Goal: Task Accomplishment & Management: Use online tool/utility

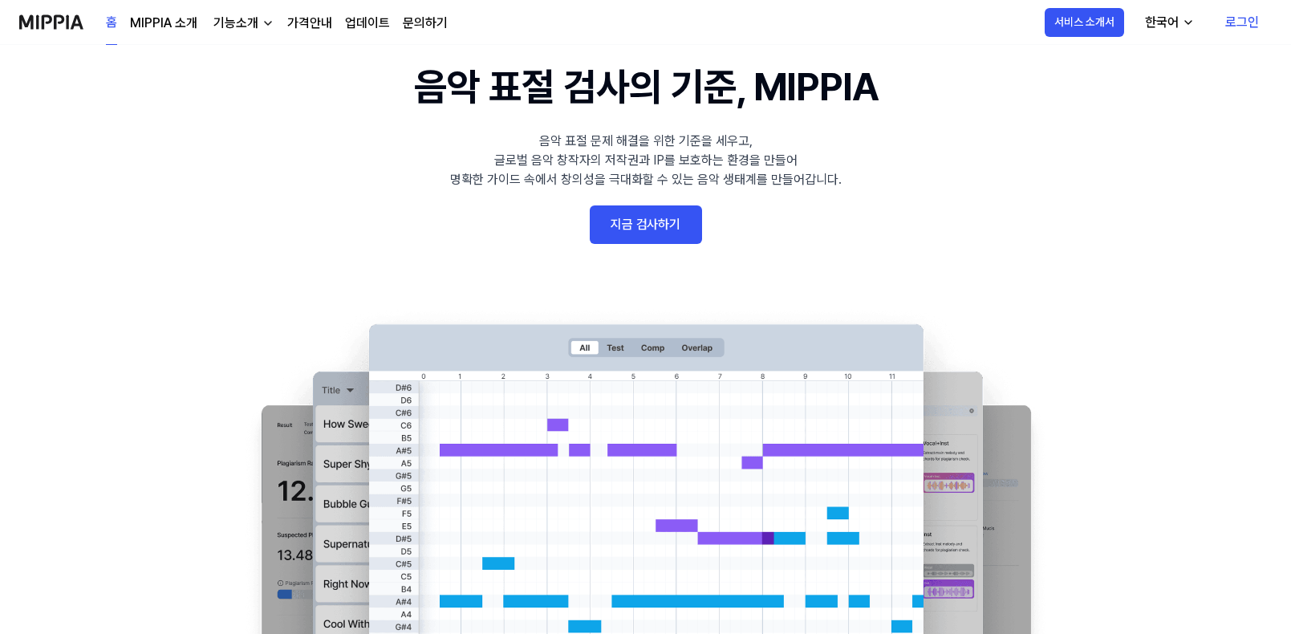
scroll to position [80, 0]
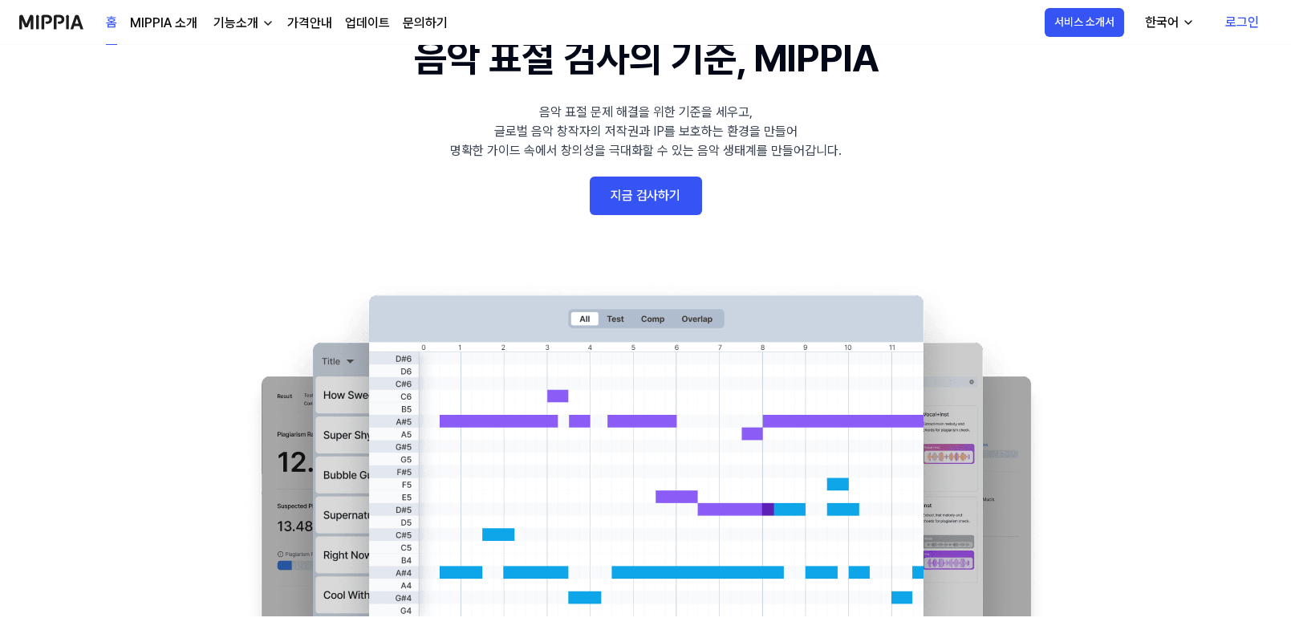
click at [642, 203] on link "지금 검사하기" at bounding box center [646, 196] width 112 height 39
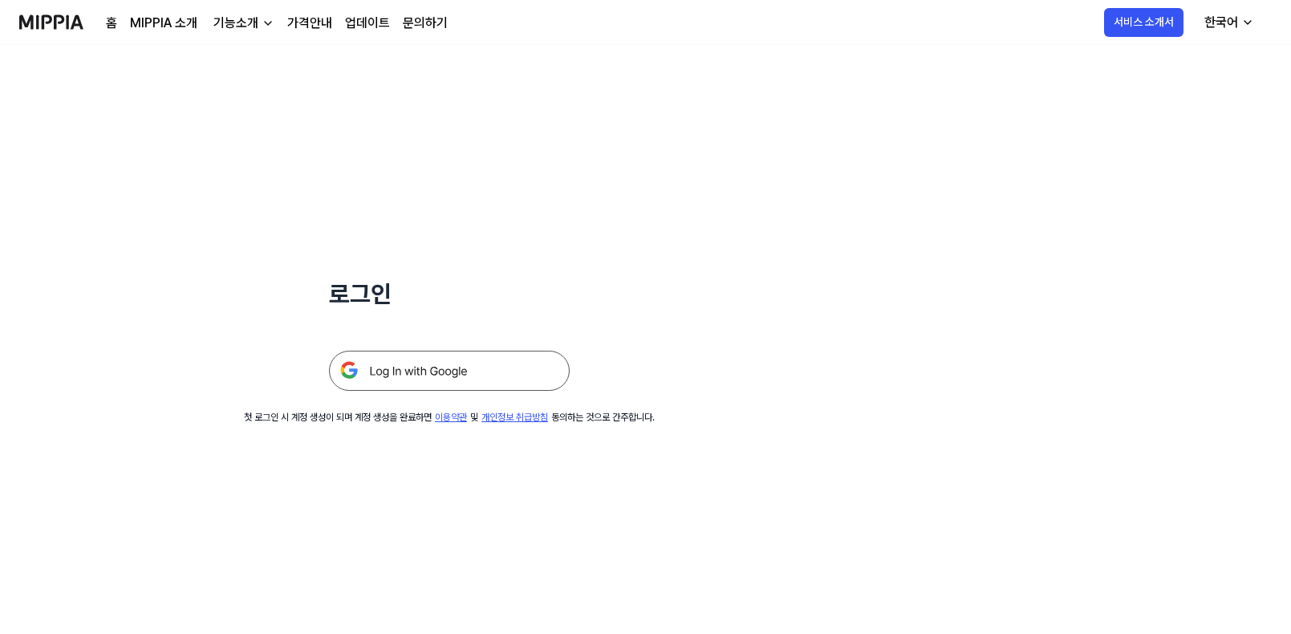
click at [531, 376] on img at bounding box center [449, 371] width 241 height 40
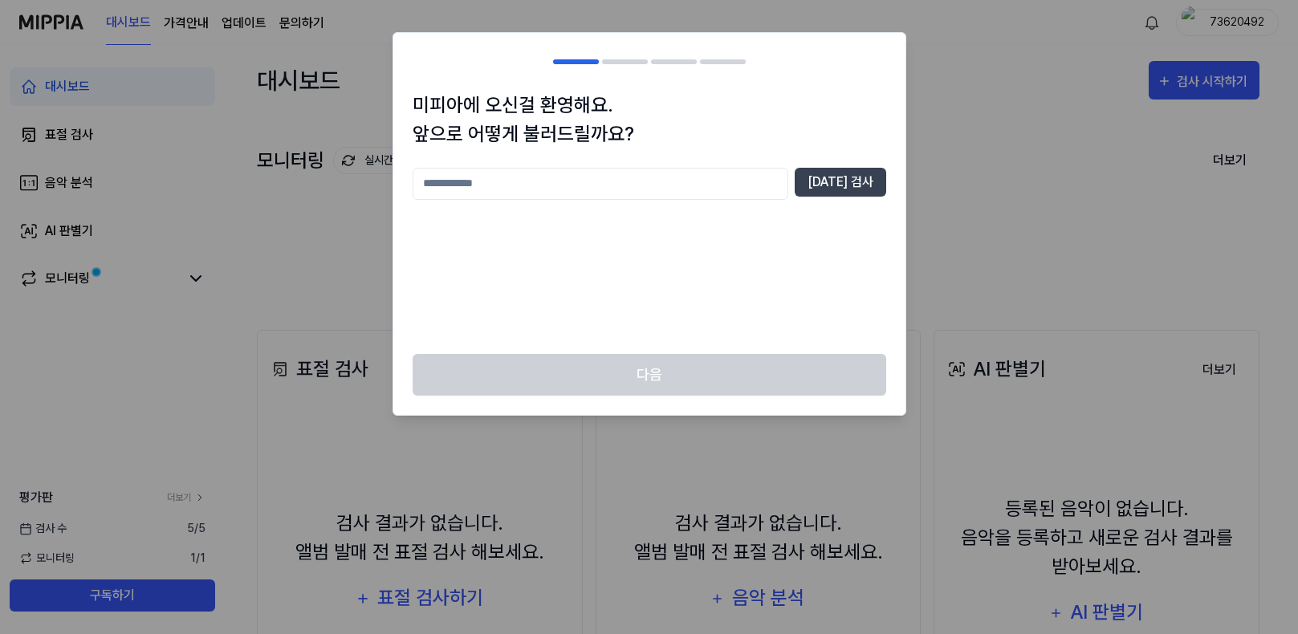
click at [673, 194] on input "text" at bounding box center [601, 184] width 376 height 32
type input "***"
click at [870, 177] on button "[DATE] 검사" at bounding box center [840, 182] width 91 height 29
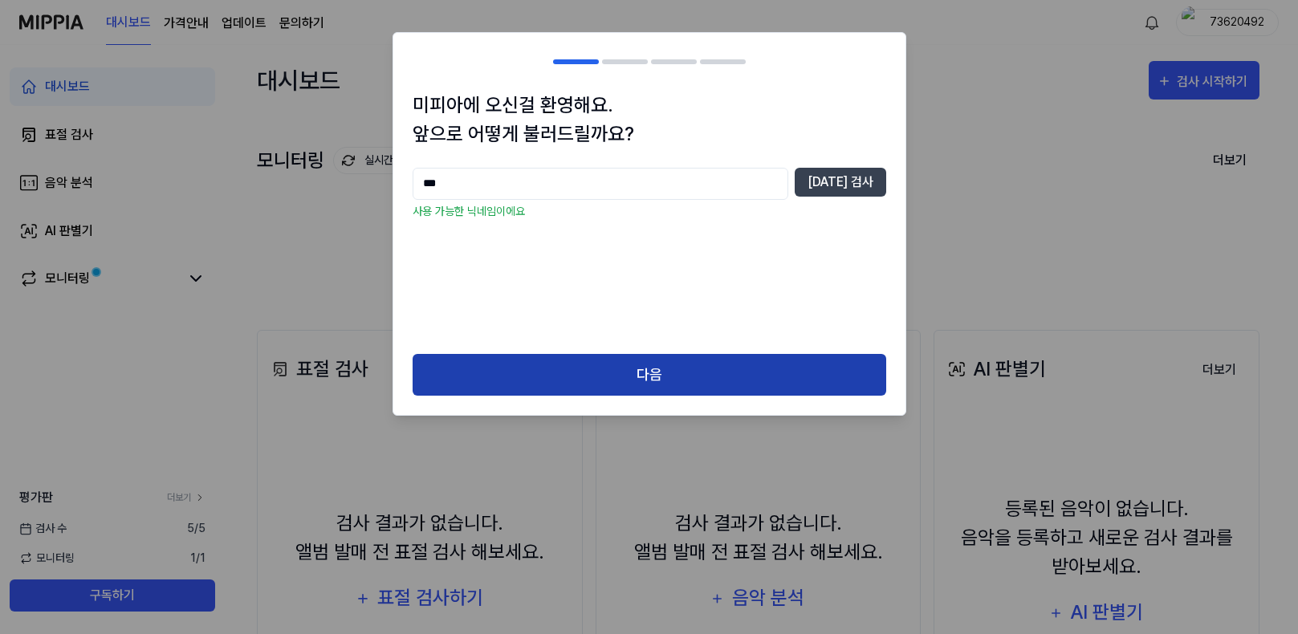
click at [653, 372] on button "다음" at bounding box center [650, 375] width 474 height 43
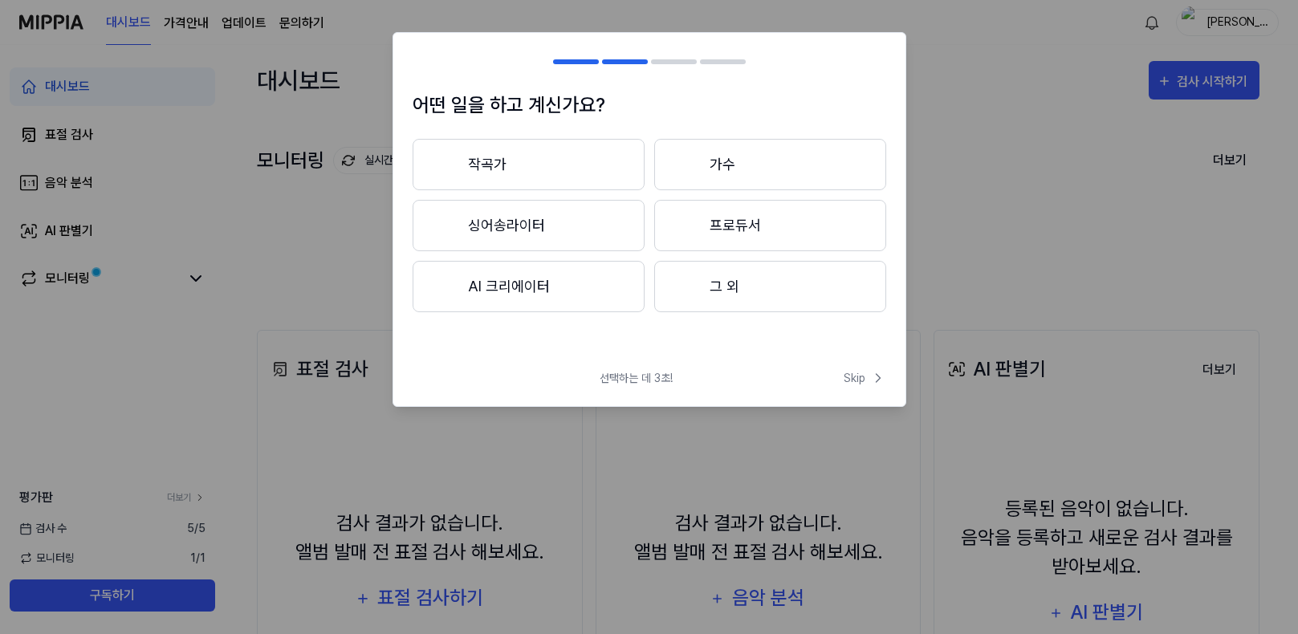
click at [584, 228] on button "싱어송라이터" at bounding box center [529, 225] width 232 height 51
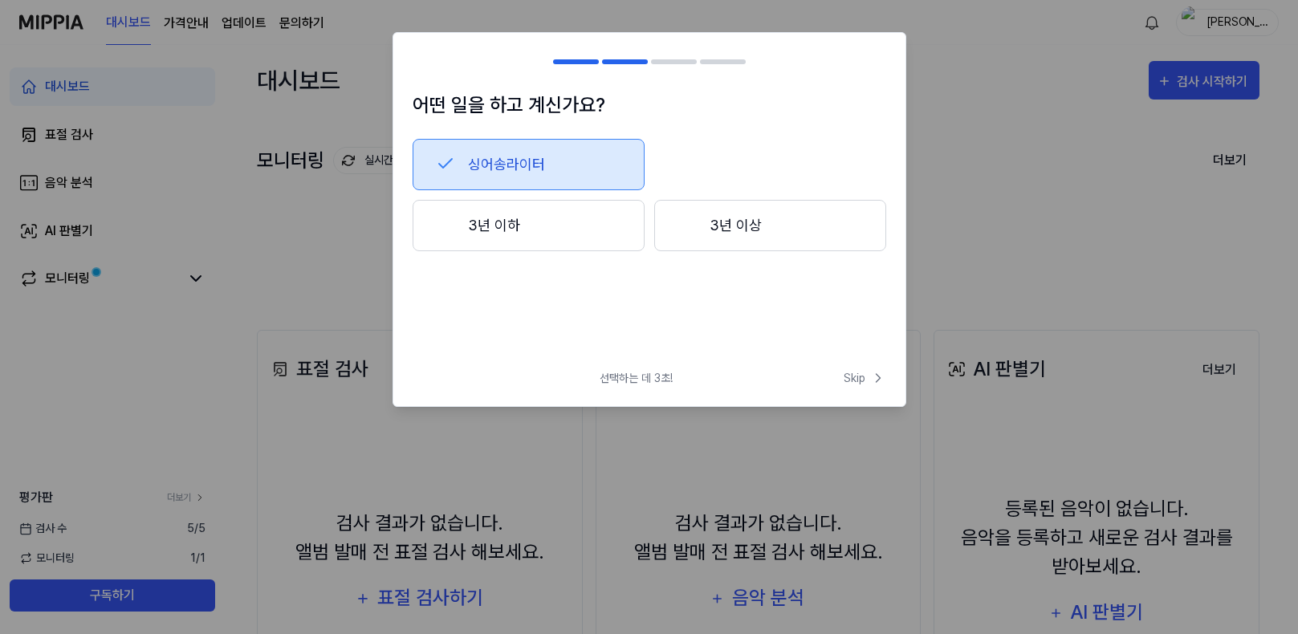
click at [606, 229] on button "3년 이하" at bounding box center [529, 225] width 232 height 51
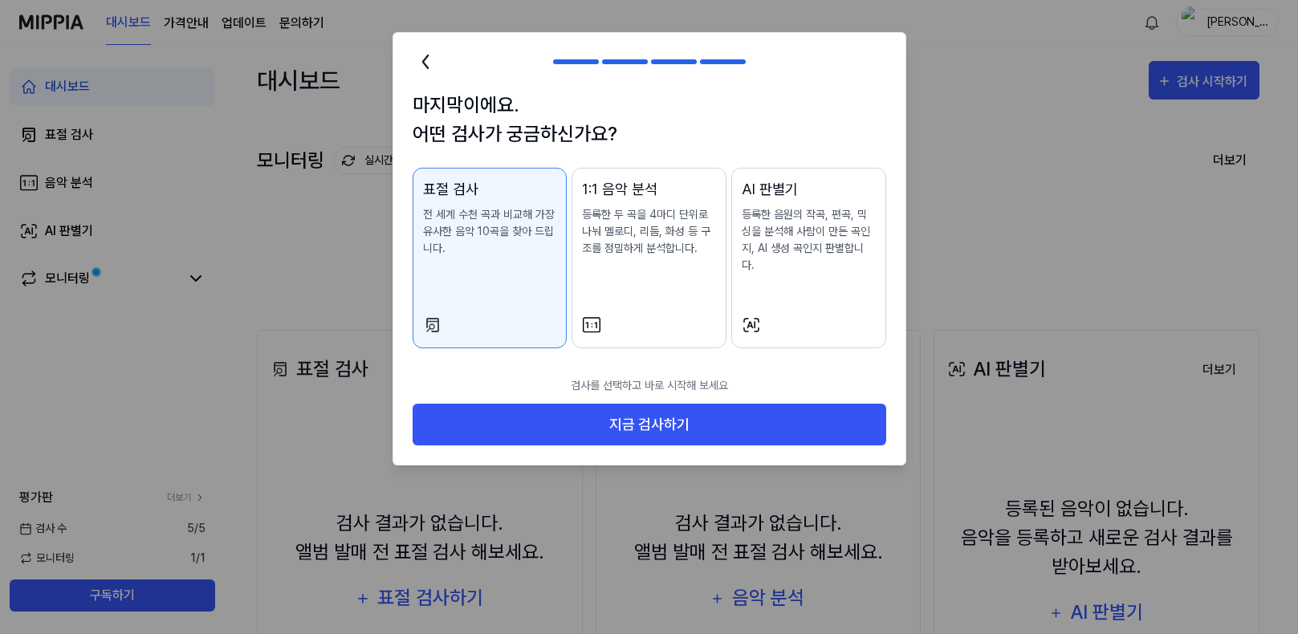
click at [526, 252] on p "전 세계 수천 곡과 비교해 가장 유사한 음악 10곡을 찾아 드립니다." at bounding box center [490, 231] width 134 height 51
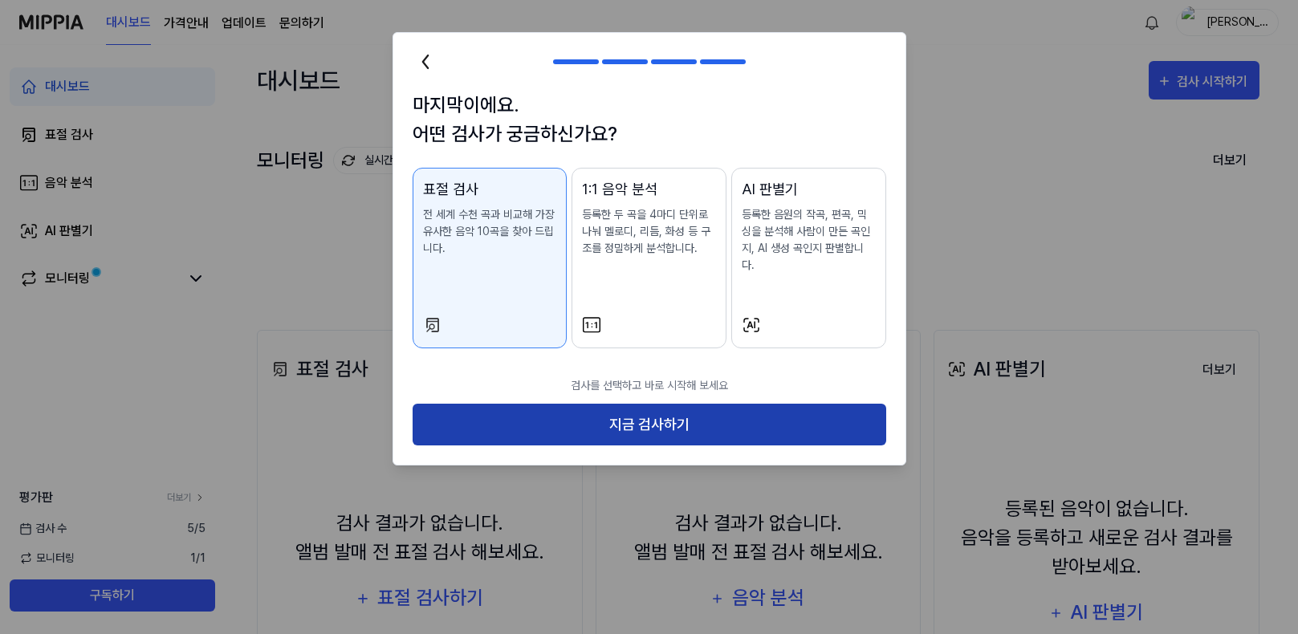
click at [539, 425] on button "지금 검사하기" at bounding box center [650, 425] width 474 height 43
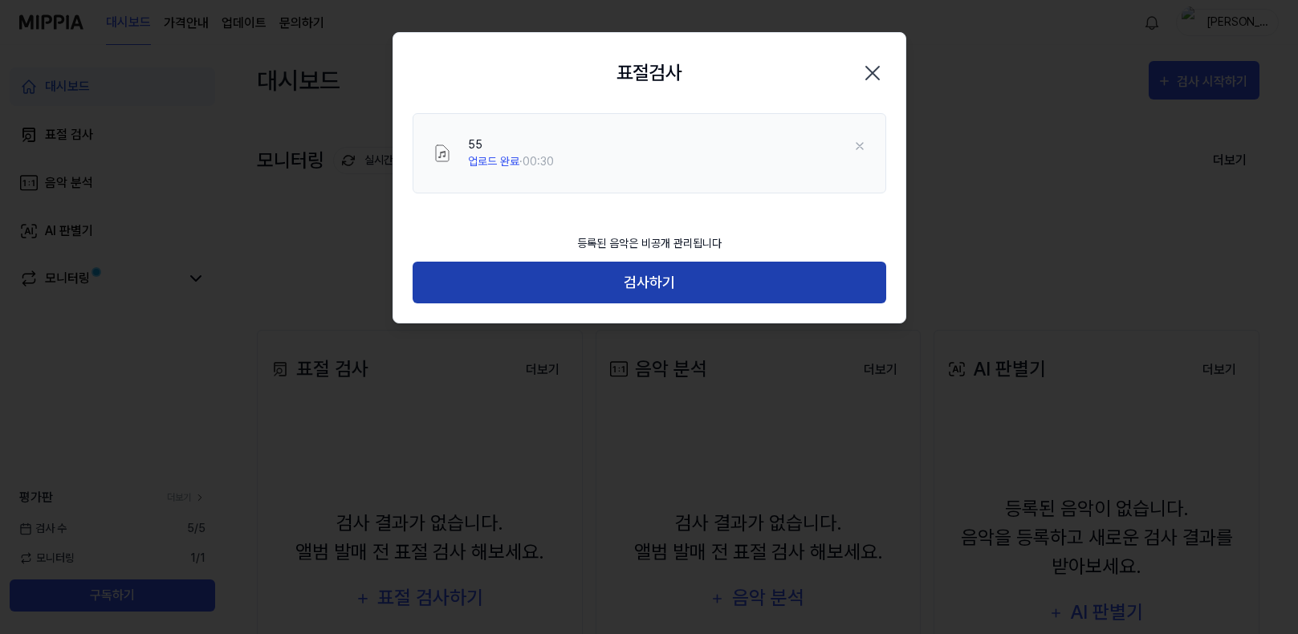
click at [801, 270] on button "검사하기" at bounding box center [650, 283] width 474 height 43
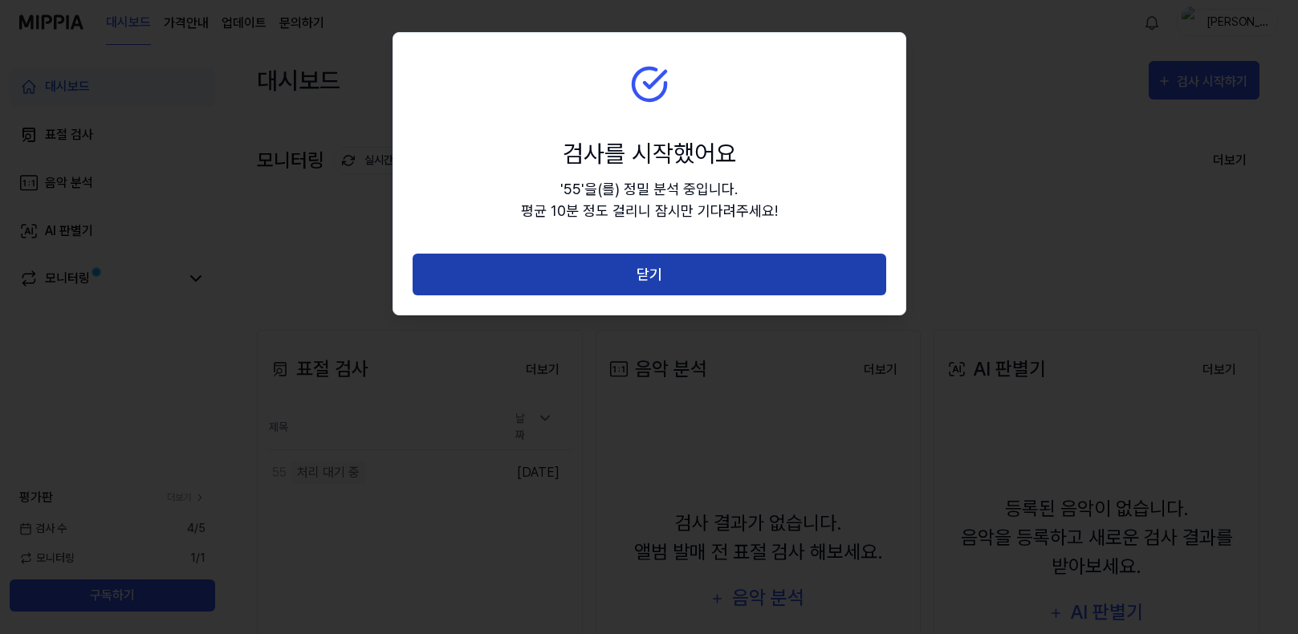
click at [811, 270] on button "닫기" at bounding box center [650, 275] width 474 height 43
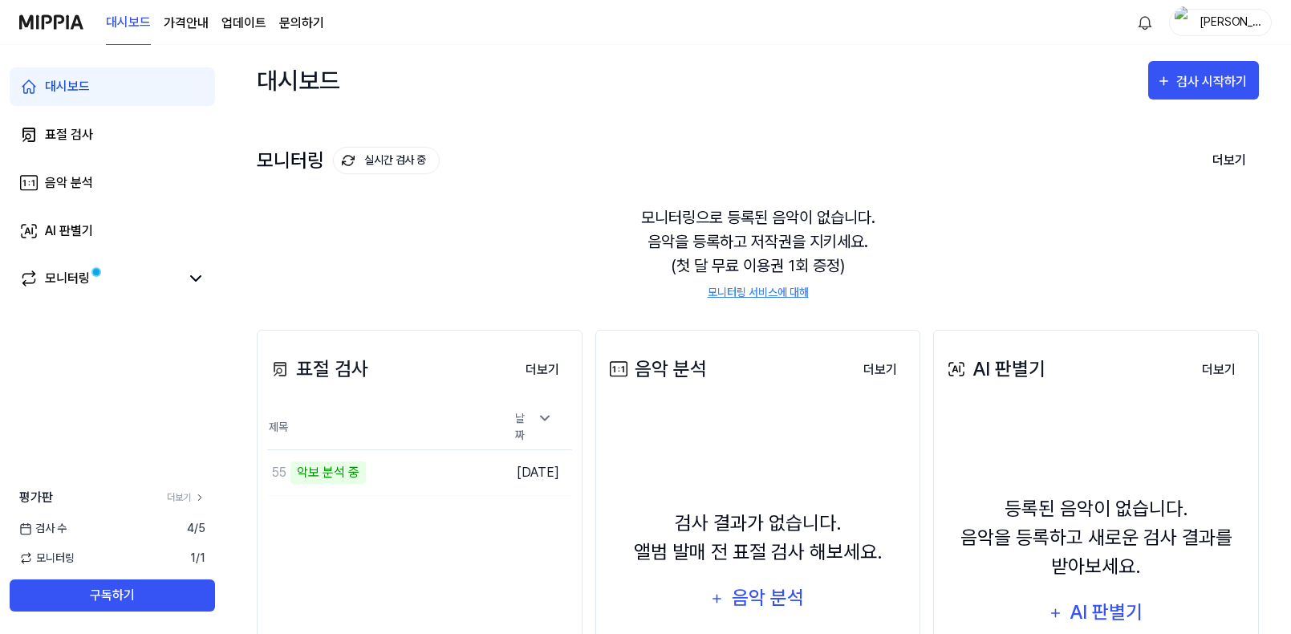
click at [526, 299] on div "표절 검사 더보기 표절 검사 제목 날짜 55 악보 분석 중 이동하기 2025.08.13. 더보기 음악 분석 더보기 음악 분석 검사 결과가 없습…" at bounding box center [758, 552] width 1002 height 508
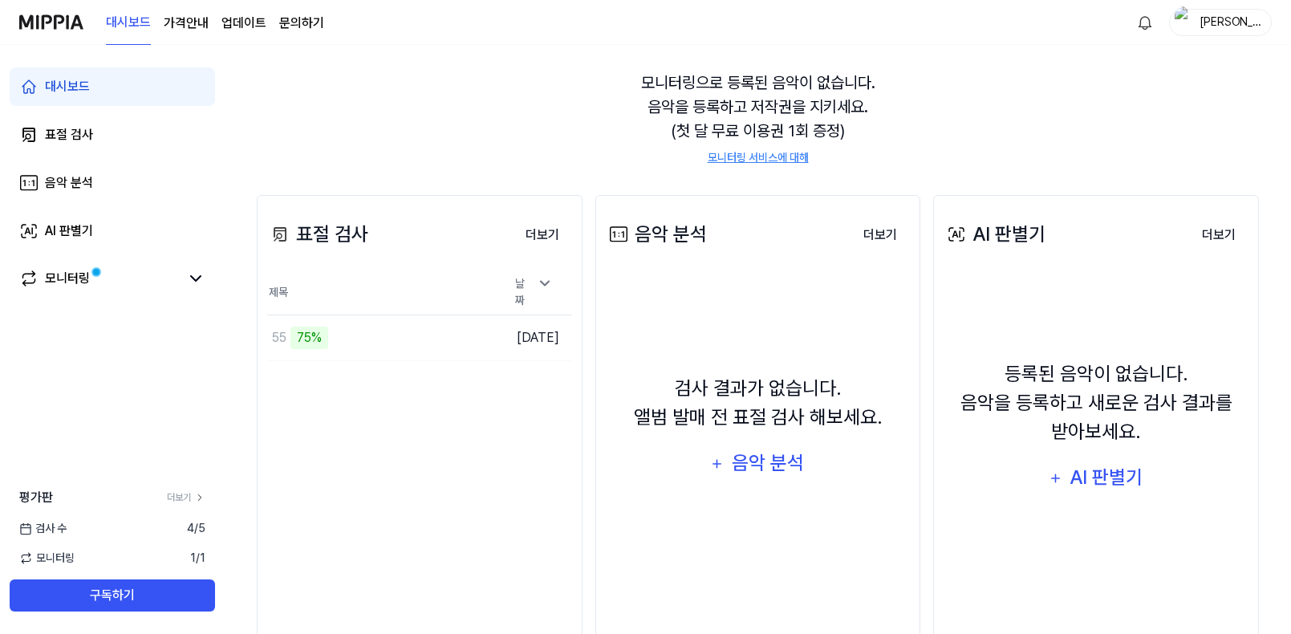
scroll to position [161, 0]
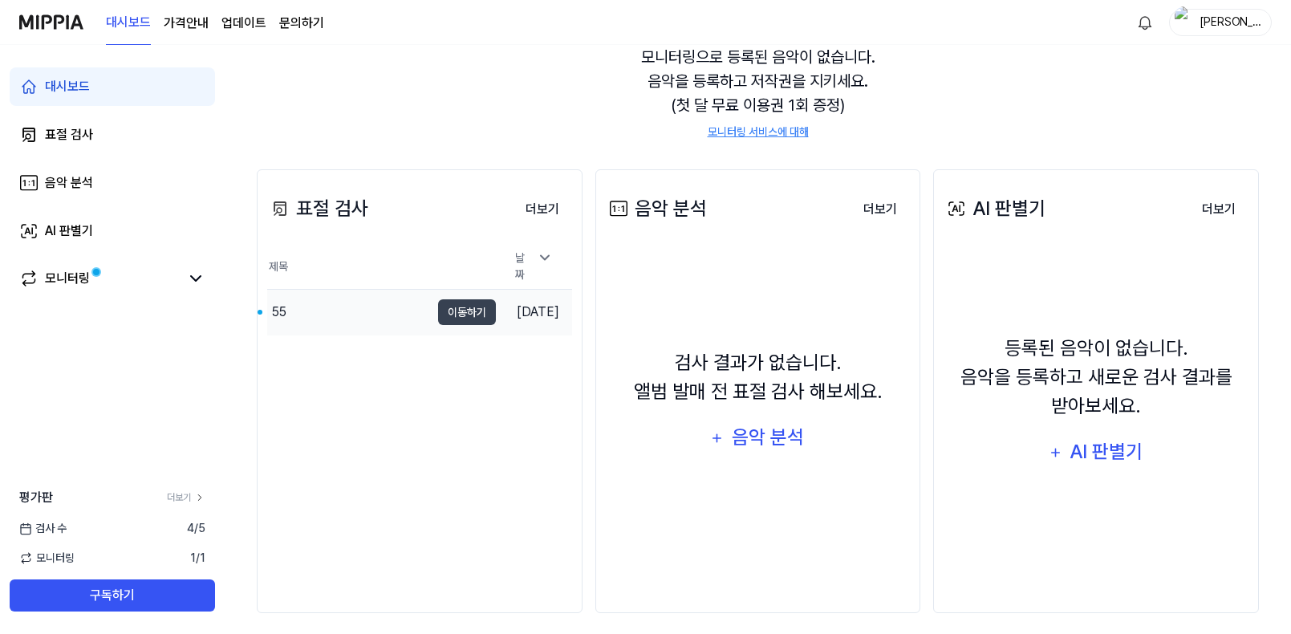
click at [388, 313] on div "55" at bounding box center [348, 312] width 163 height 45
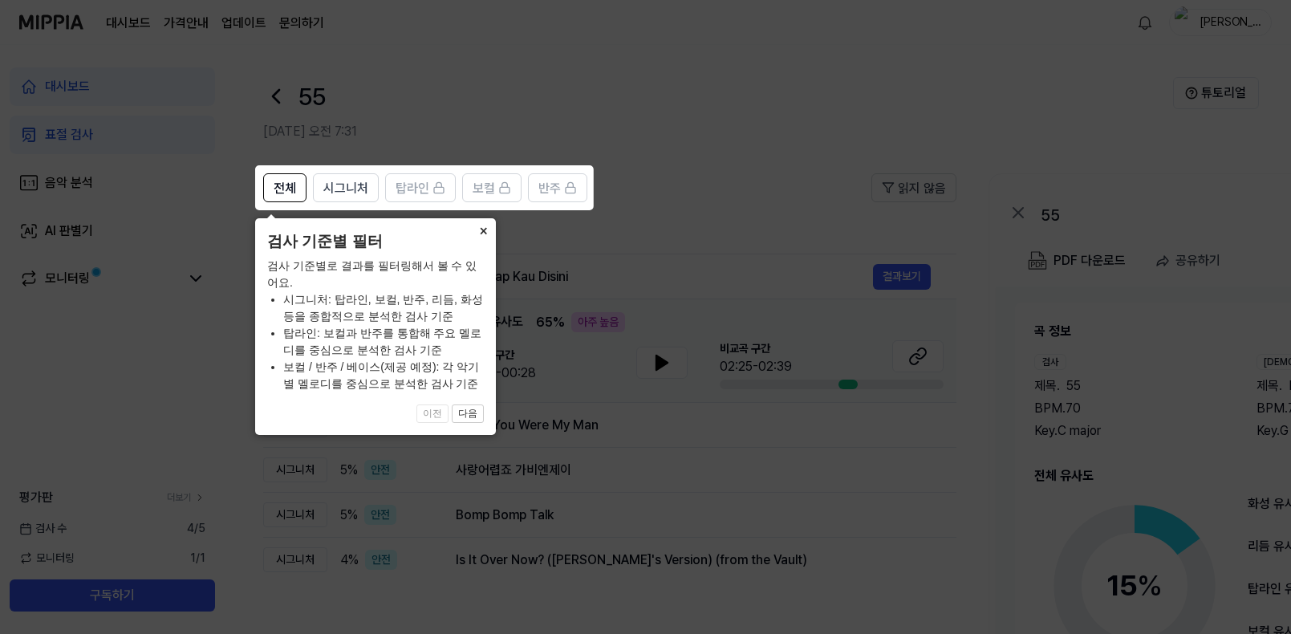
click at [481, 238] on button "×" at bounding box center [483, 229] width 26 height 22
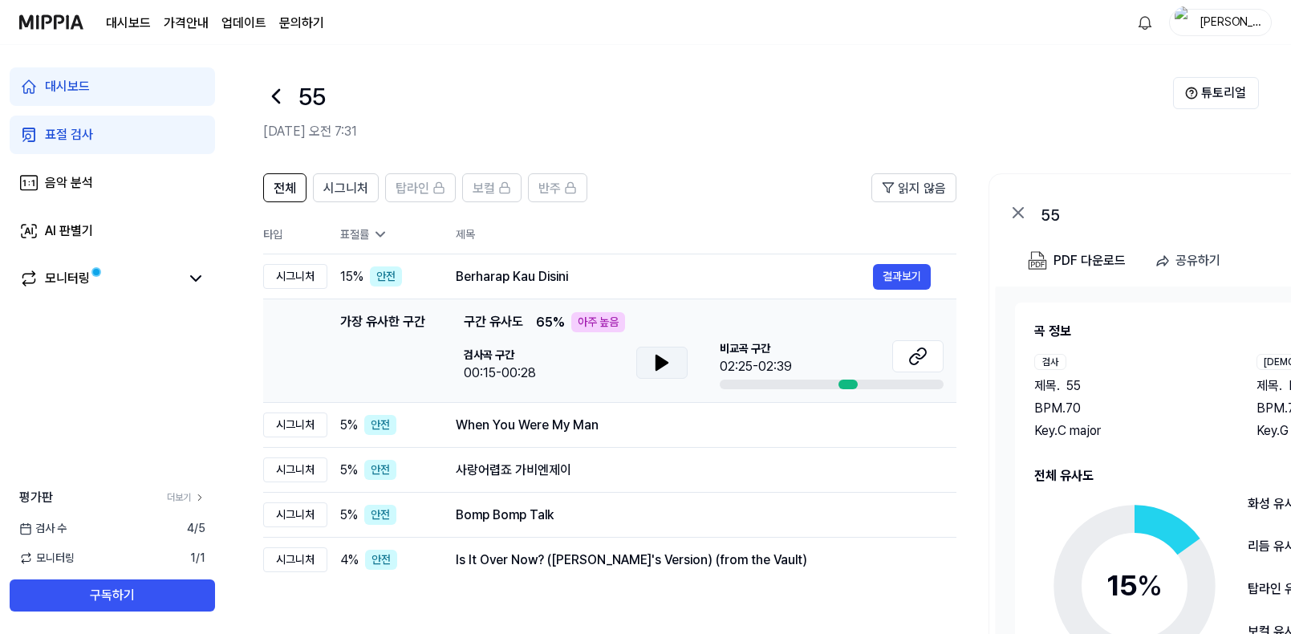
click at [672, 375] on button at bounding box center [661, 363] width 51 height 32
click at [669, 373] on button at bounding box center [661, 363] width 51 height 32
click at [663, 370] on icon at bounding box center [661, 362] width 19 height 19
click at [658, 357] on icon at bounding box center [658, 362] width 3 height 13
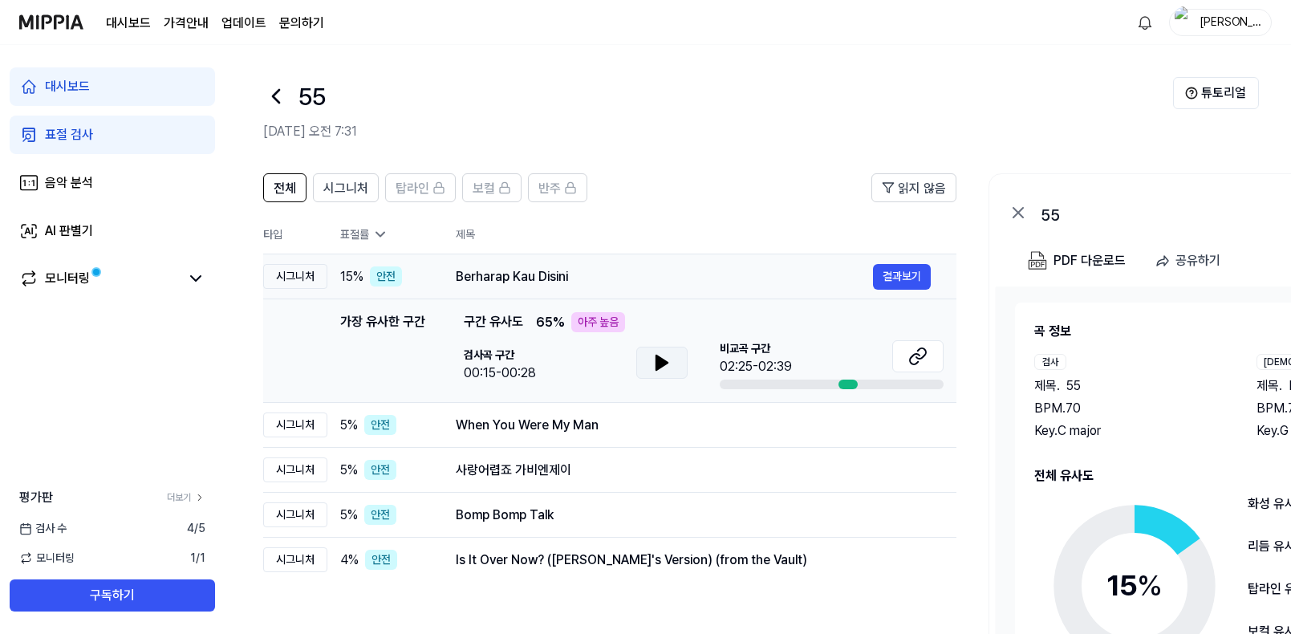
click at [503, 279] on div "Berharap Kau Disini" at bounding box center [664, 276] width 417 height 19
click at [922, 282] on button "결과보기" at bounding box center [902, 277] width 58 height 26
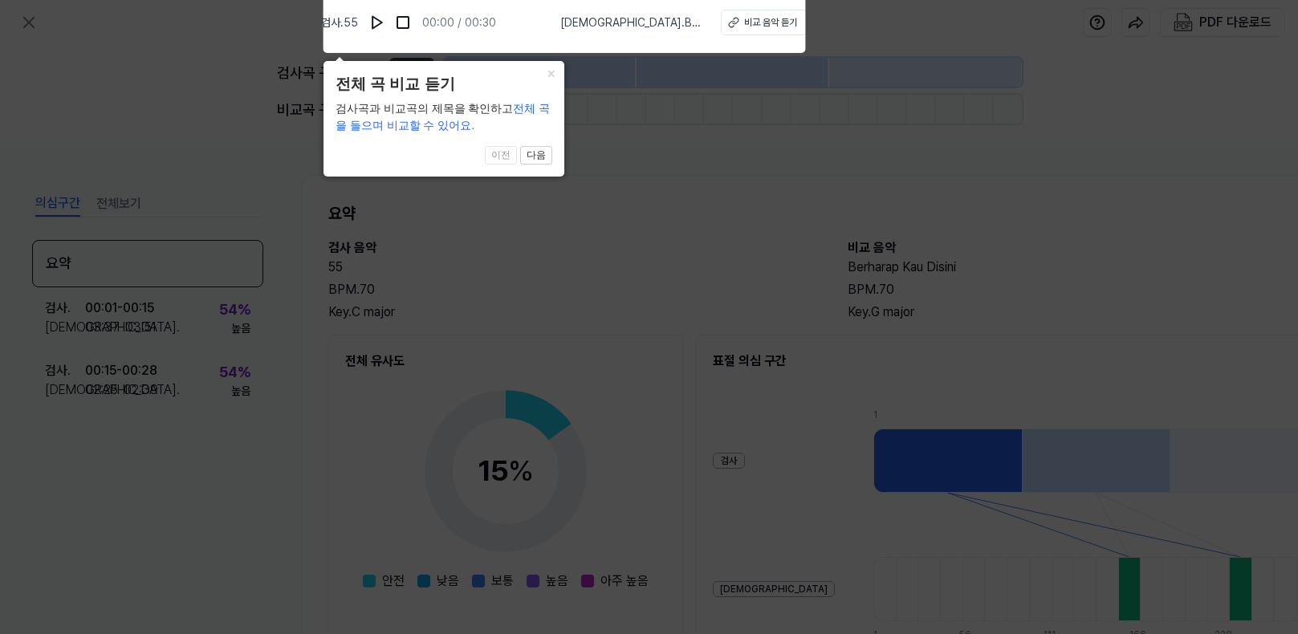
click at [540, 87] on header "전체 곡 비교 듣기" at bounding box center [443, 84] width 217 height 23
click at [544, 94] on header "전체 곡 비교 듣기" at bounding box center [443, 84] width 217 height 23
click at [552, 77] on button "×" at bounding box center [552, 72] width 26 height 22
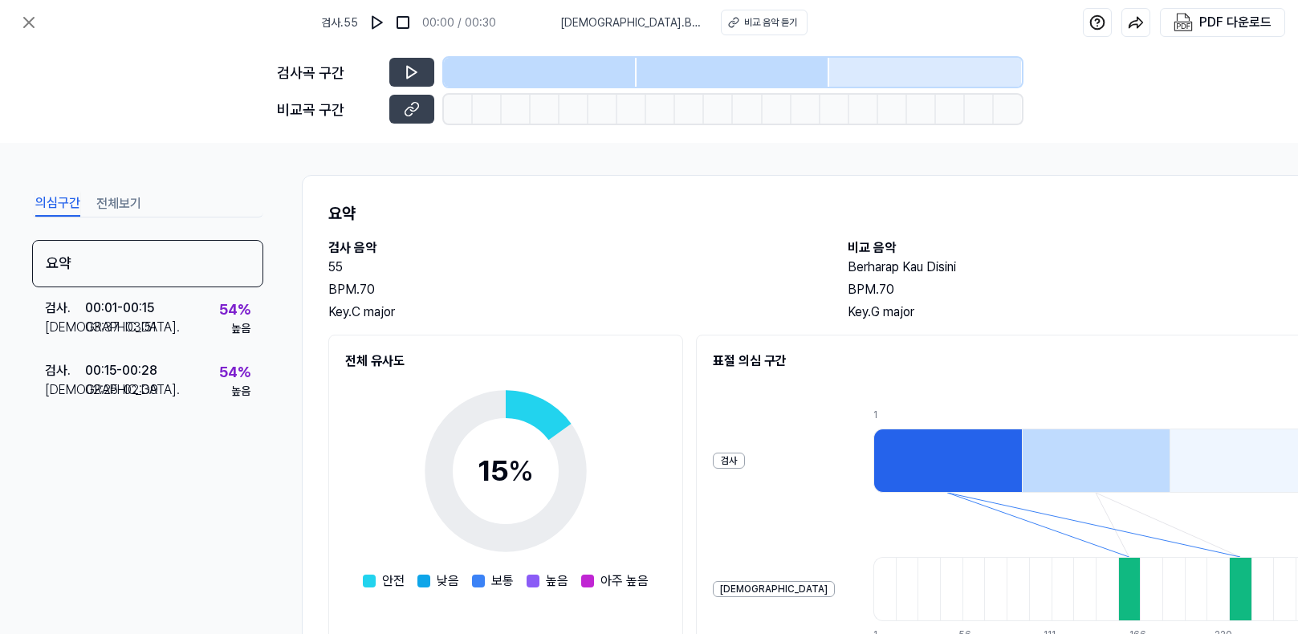
click at [552, 77] on div at bounding box center [540, 72] width 193 height 29
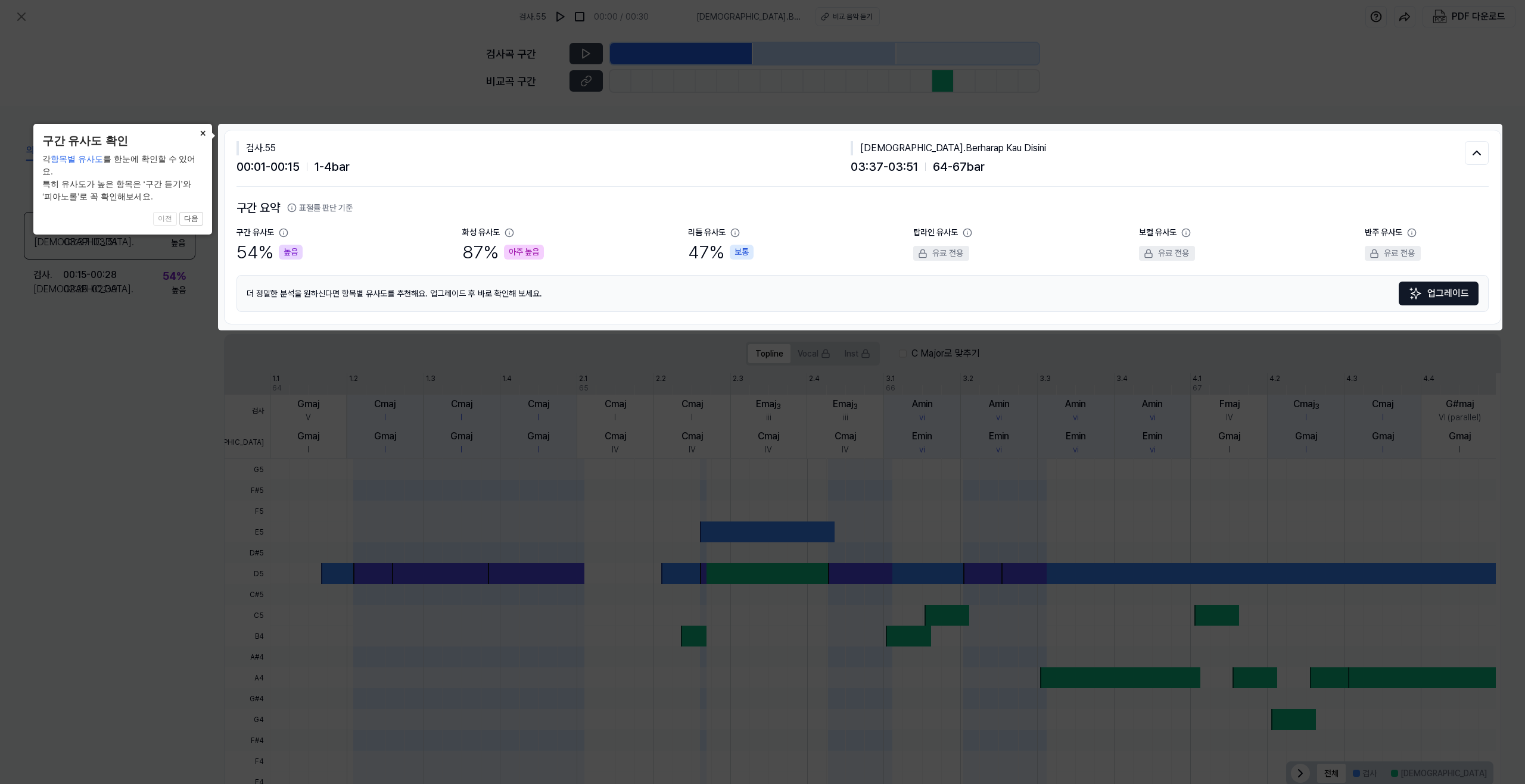
click at [200, 132] on button "×" at bounding box center [203, 132] width 19 height 16
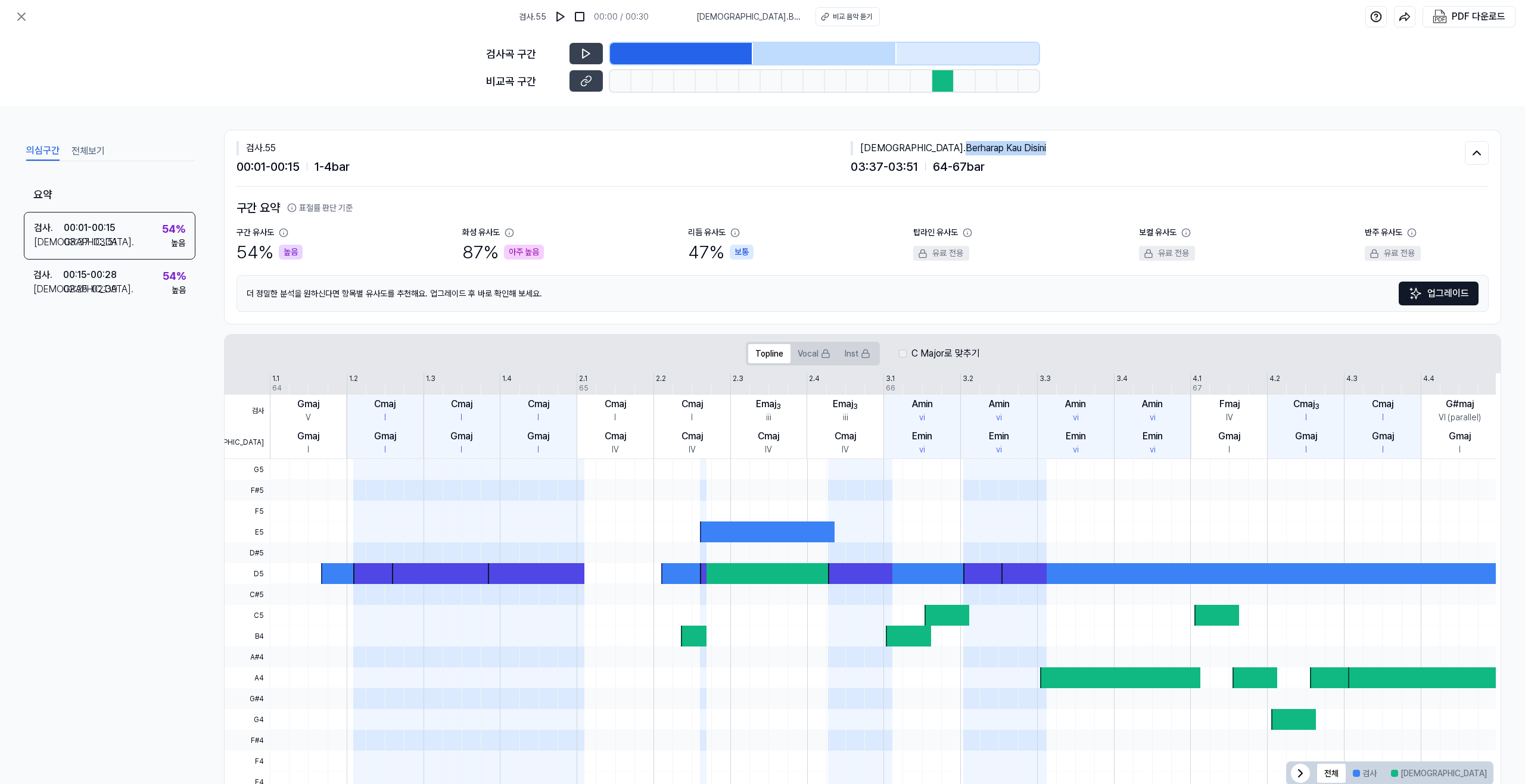
drag, startPoint x: 879, startPoint y: 149, endPoint x: 1001, endPoint y: 155, distance: 122.1
click at [962, 155] on div "비교 . Berharap Kau Disini 03:37 - 03:51 64 - 67 bar" at bounding box center [1157, 158] width 614 height 35
click at [922, 150] on div "비교 . Berharap Kau Disini" at bounding box center [1157, 148] width 614 height 14
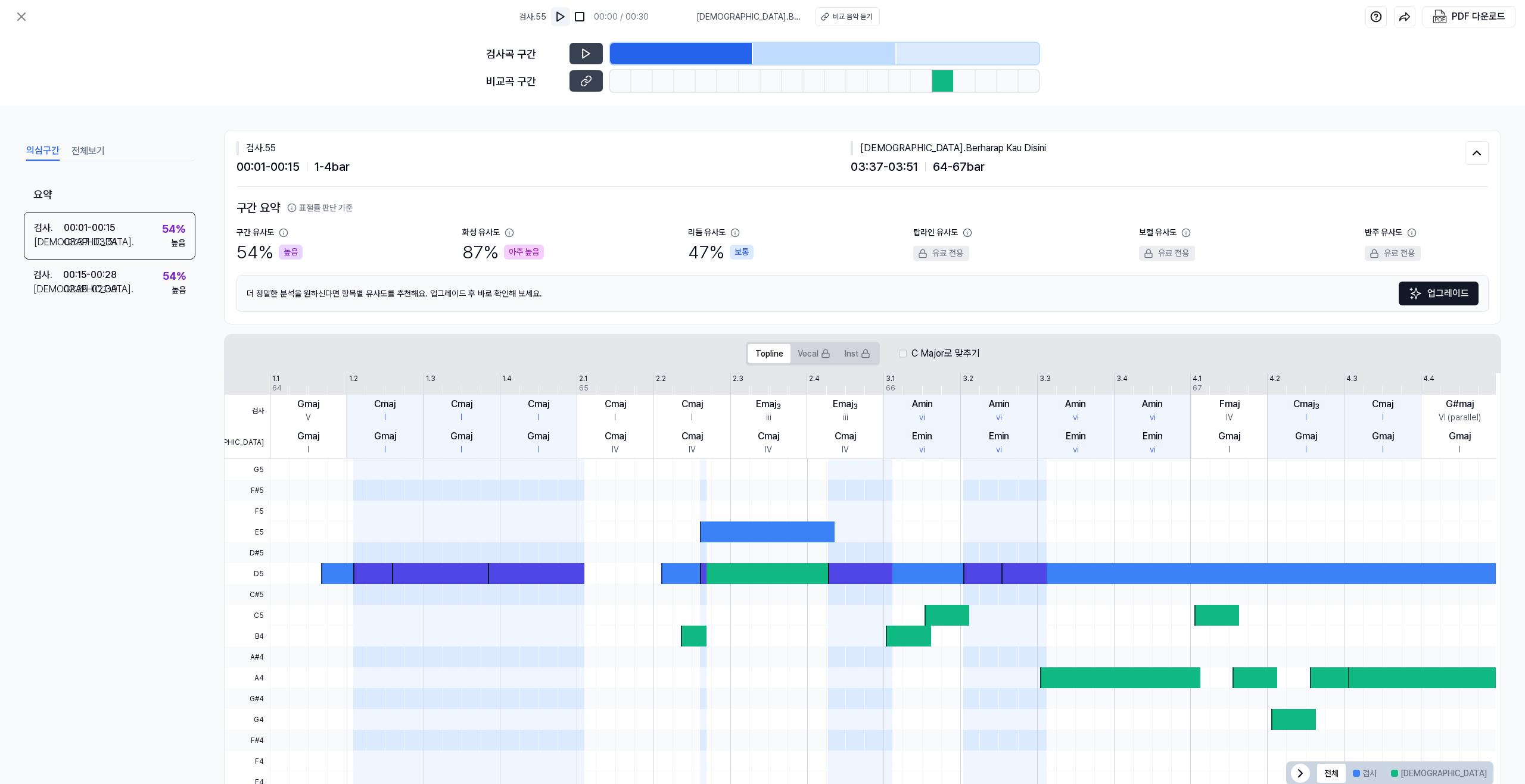
click at [566, 18] on img at bounding box center [560, 16] width 12 height 12
click at [567, 18] on img at bounding box center [561, 16] width 12 height 12
click at [576, 79] on button at bounding box center [586, 81] width 33 height 22
click at [157, 291] on div "검사 . 00:15 - 00:28 비교 . 02:25 - 02:39 54 % 높음" at bounding box center [109, 283] width 171 height 47
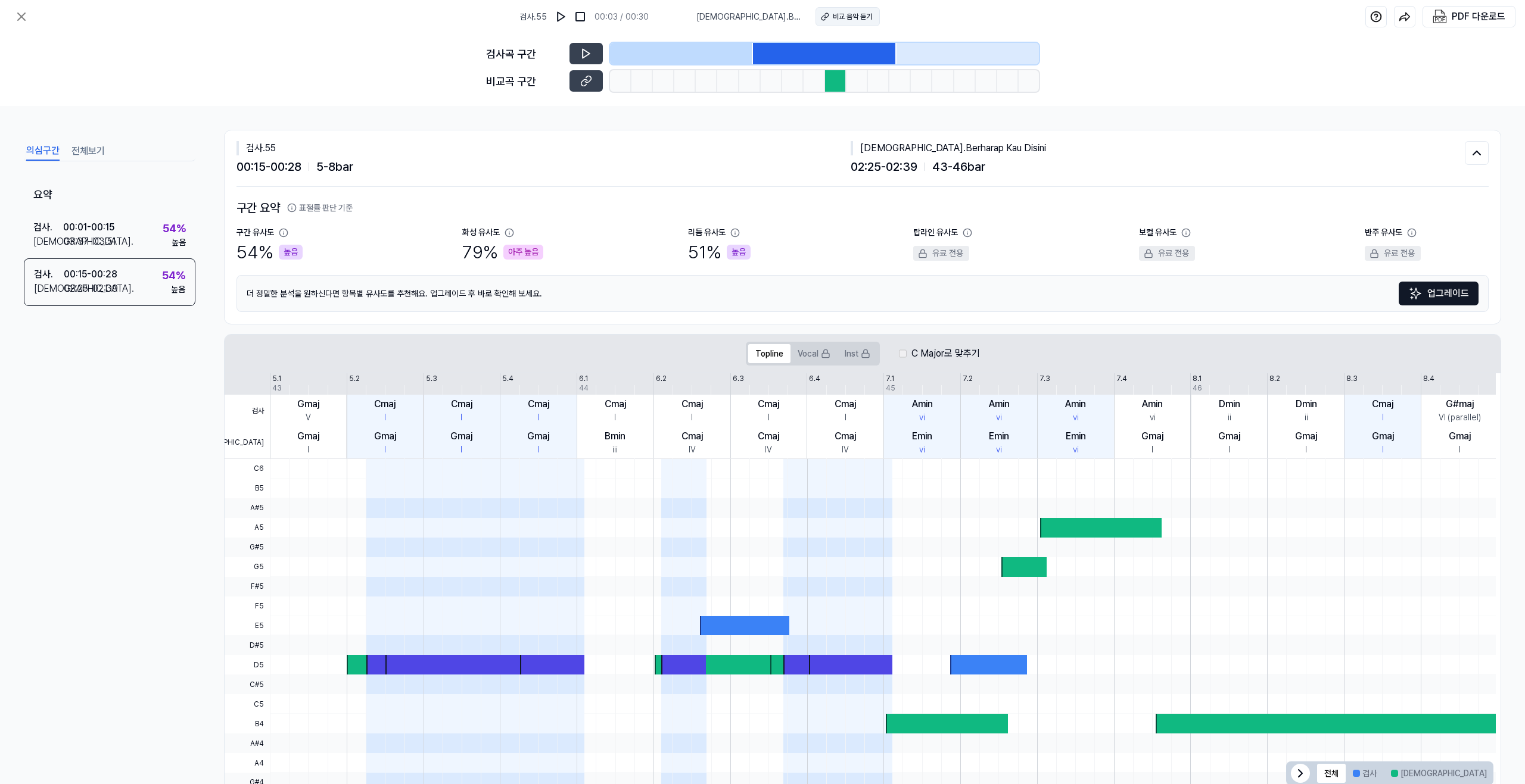
click at [833, 19] on div "비교 음악 듣기" at bounding box center [852, 16] width 39 height 10
click at [583, 86] on icon at bounding box center [584, 82] width 6 height 7
click at [13, 18] on button at bounding box center [22, 16] width 24 height 24
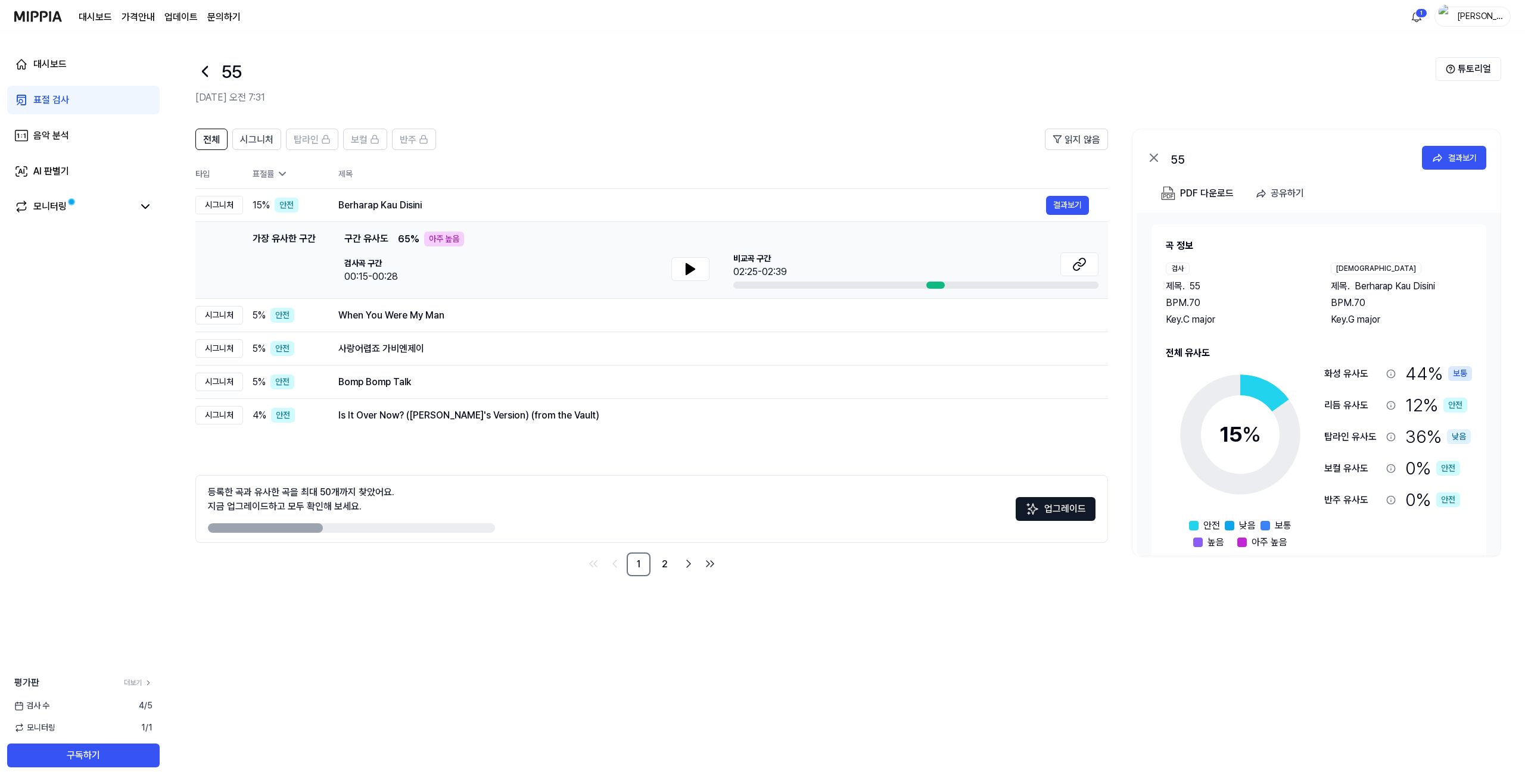
click at [509, 263] on div "검사곡 구간 00:15-00:28" at bounding box center [527, 271] width 365 height 27
click at [278, 175] on icon at bounding box center [282, 174] width 12 height 12
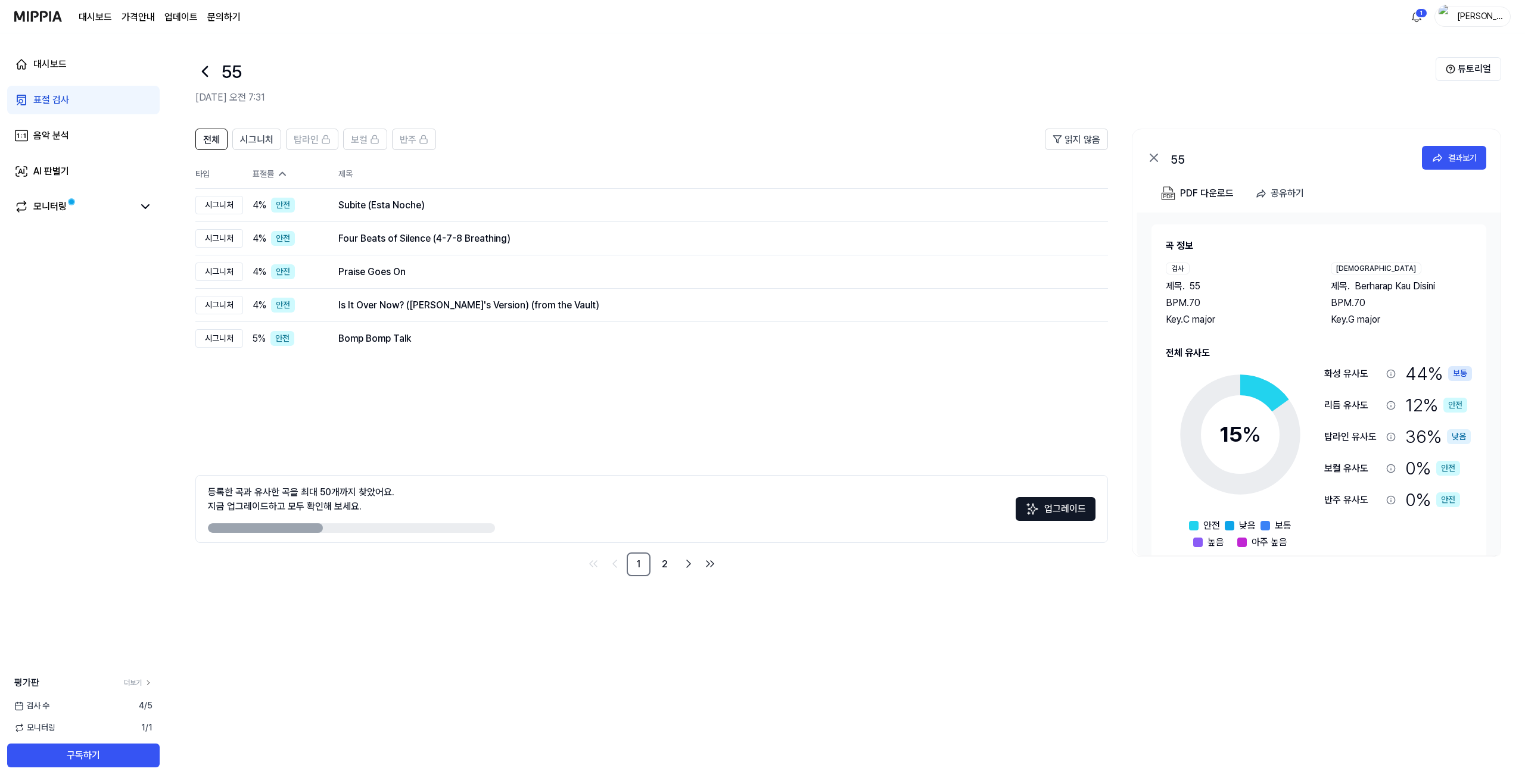
click at [278, 175] on icon at bounding box center [282, 174] width 12 height 12
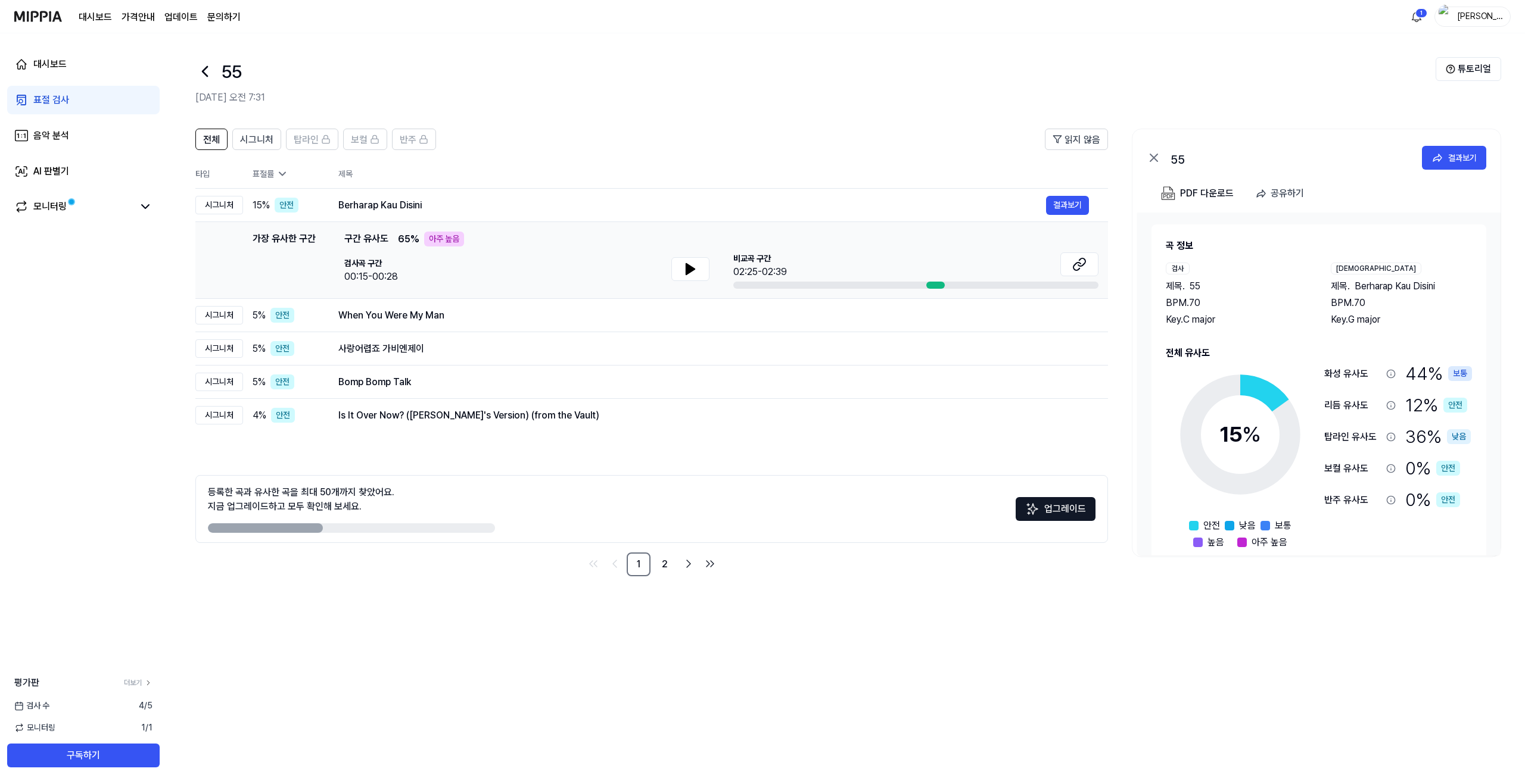
click at [278, 175] on icon at bounding box center [282, 174] width 12 height 12
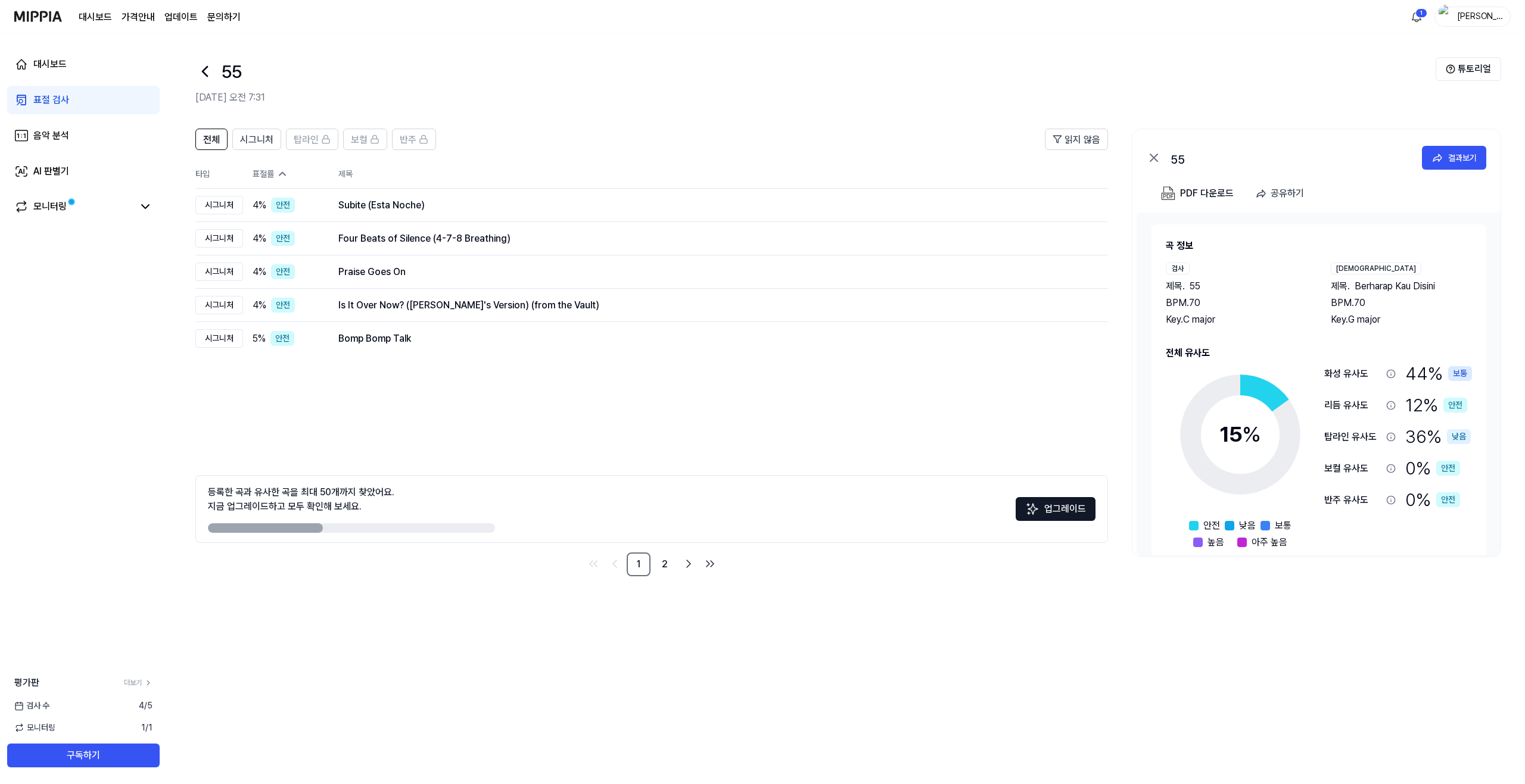
click at [288, 171] on icon at bounding box center [282, 174] width 12 height 12
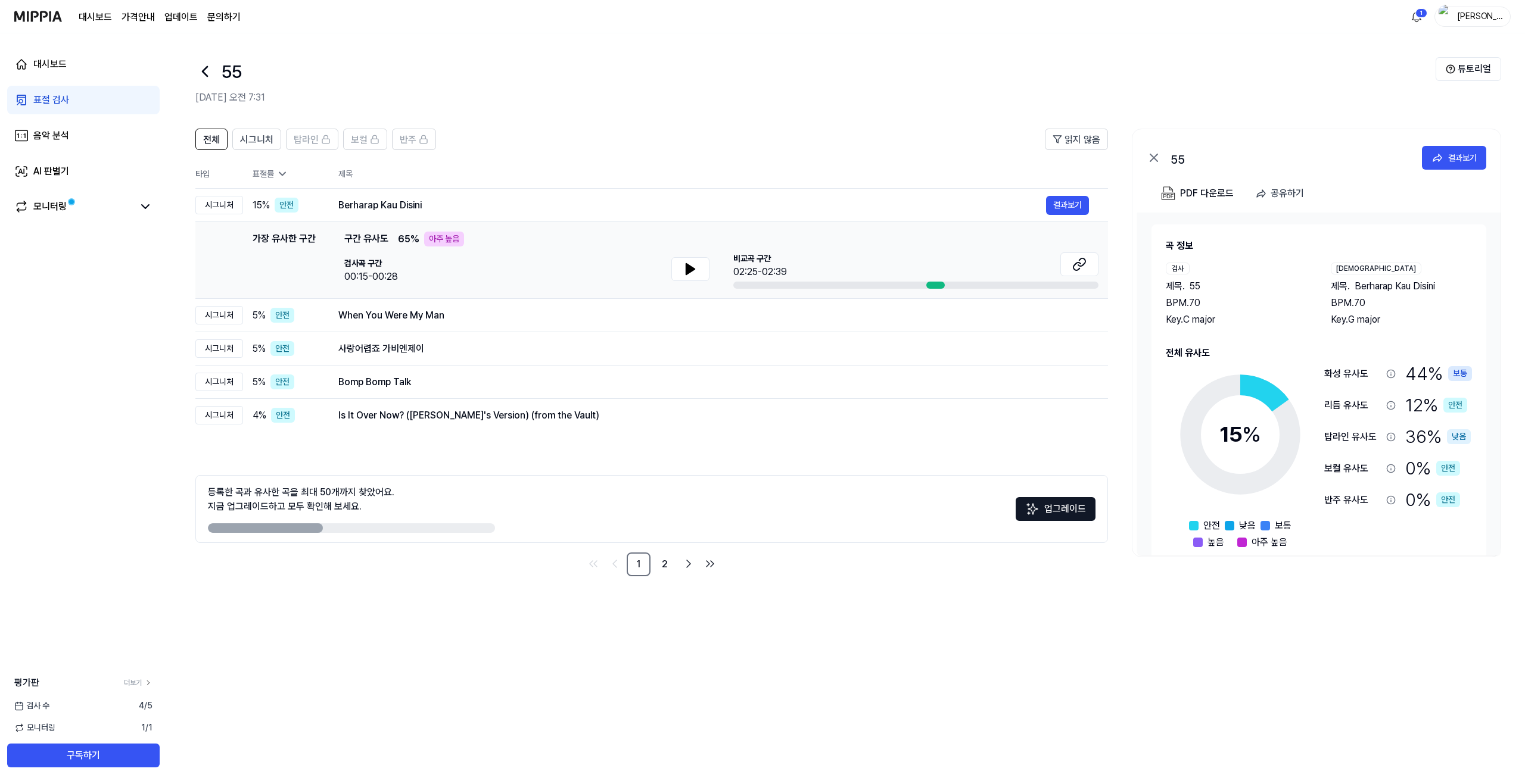
click at [288, 171] on icon at bounding box center [282, 174] width 12 height 12
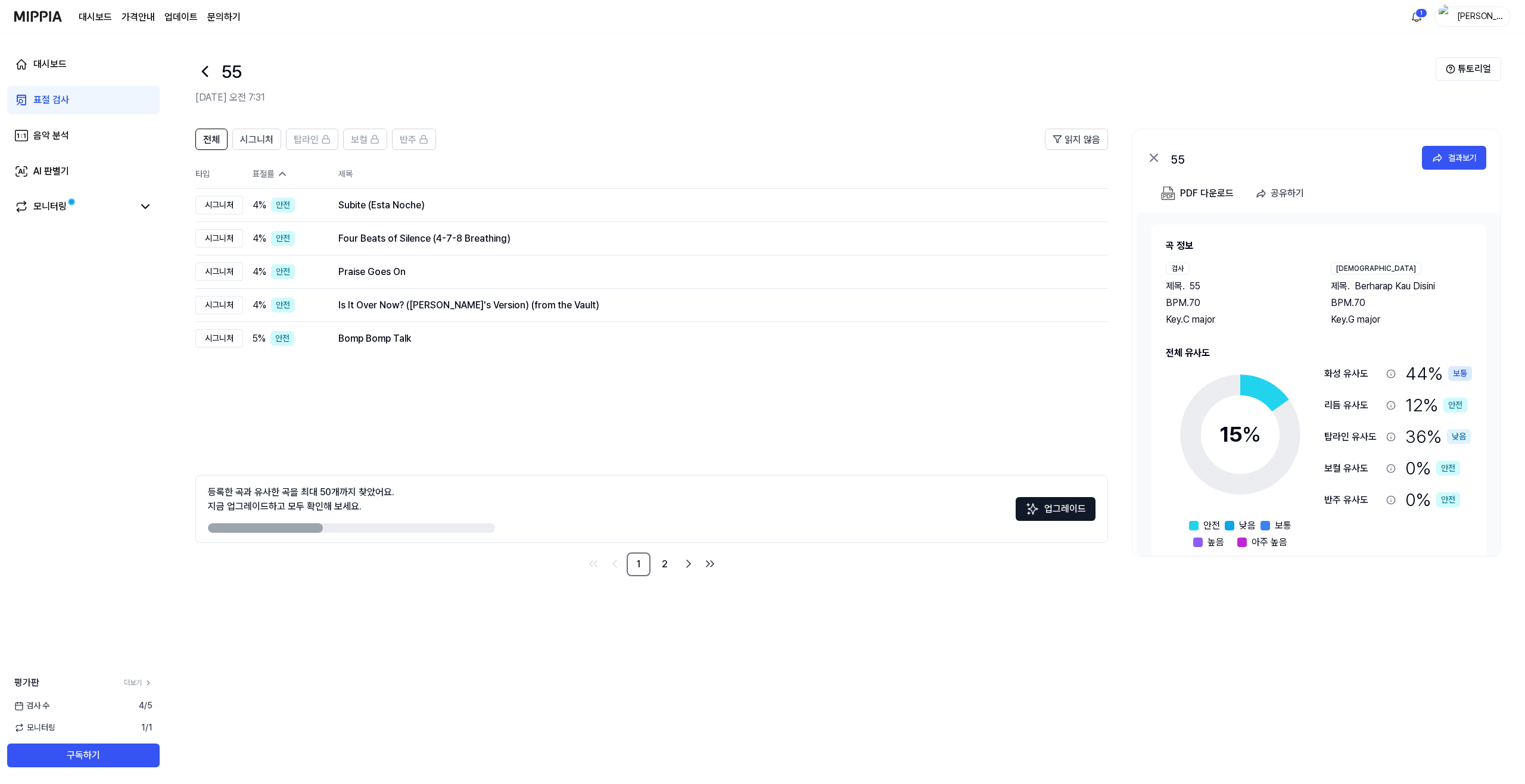
click at [203, 177] on th "타입" at bounding box center [219, 174] width 47 height 29
click at [278, 174] on icon at bounding box center [282, 174] width 12 height 12
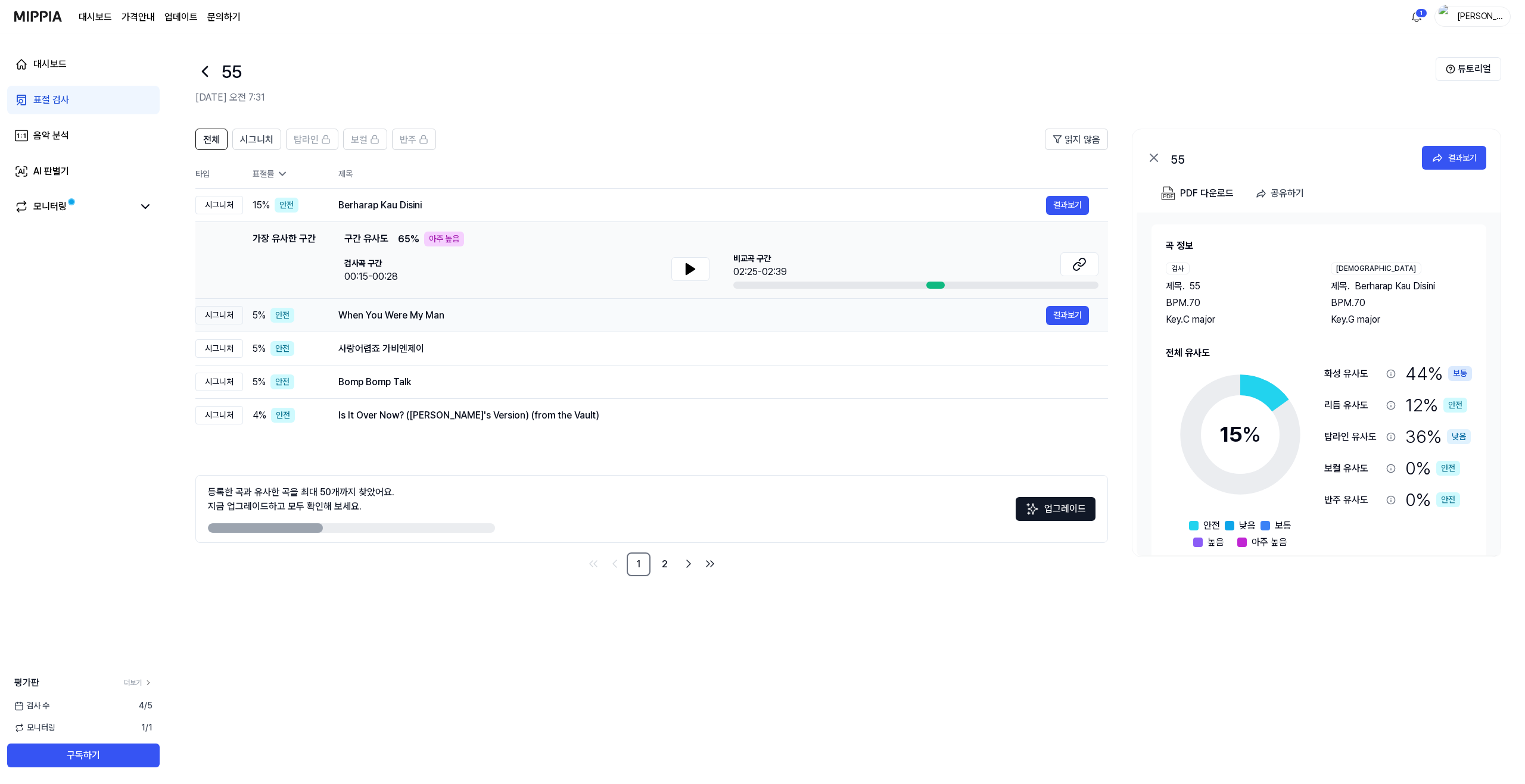
click at [507, 317] on div "When You Were My Man" at bounding box center [692, 315] width 707 height 14
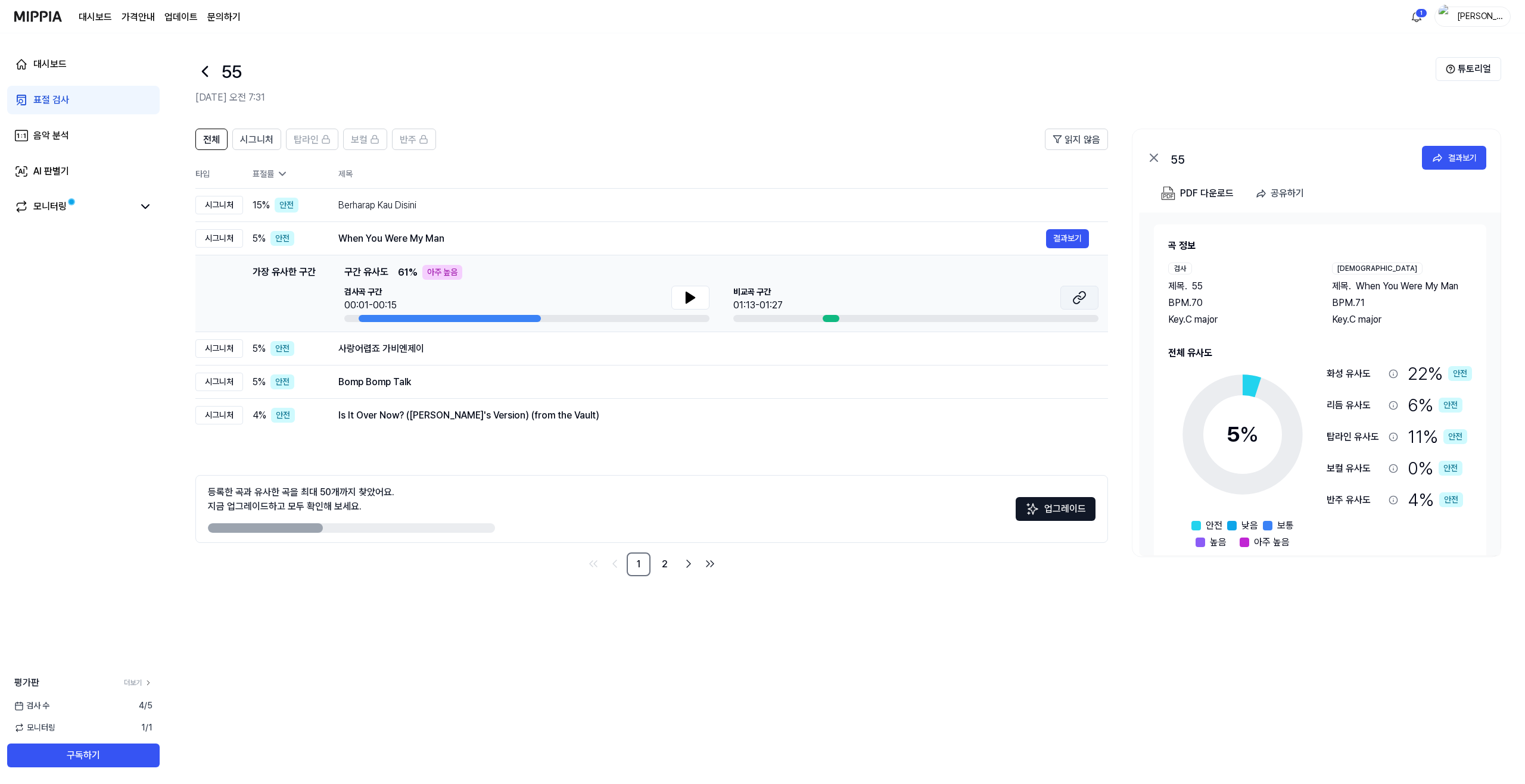
click at [962, 300] on icon at bounding box center [1079, 297] width 14 height 14
